Goal: Task Accomplishment & Management: Manage account settings

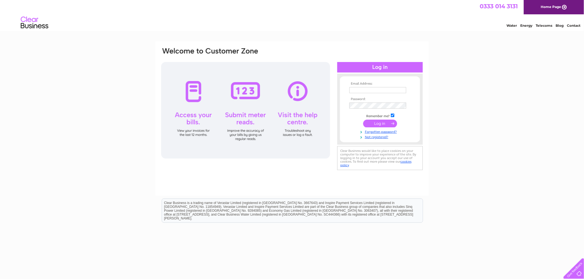
type input "[PERSON_NAME][EMAIL_ADDRESS][DOMAIN_NAME]"
click at [385, 122] on input "submit" at bounding box center [380, 124] width 34 height 8
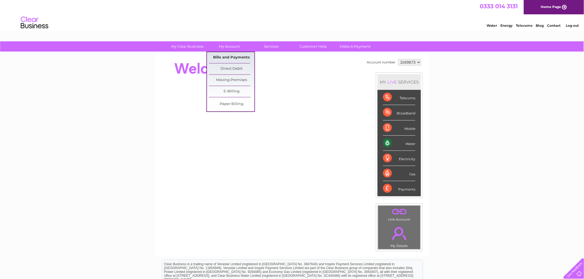
click at [230, 56] on link "Bills and Payments" at bounding box center [232, 57] width 46 height 11
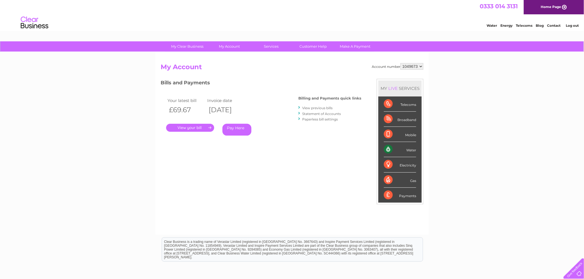
click at [197, 127] on link "." at bounding box center [190, 128] width 48 height 8
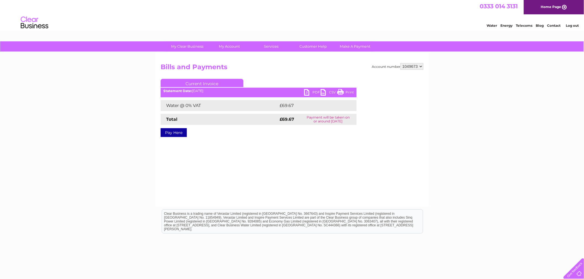
click at [315, 90] on link "PDF" at bounding box center [312, 93] width 17 height 8
click at [346, 92] on link "Print" at bounding box center [345, 93] width 17 height 8
click at [215, 82] on link "Current Invoice" at bounding box center [202, 83] width 83 height 8
